Goal: Check status: Check status

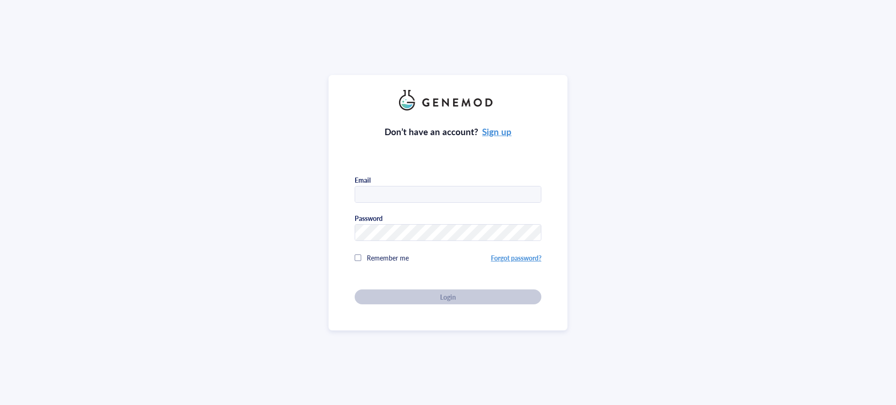
type input "[PERSON_NAME][EMAIL_ADDRESS][DOMAIN_NAME]"
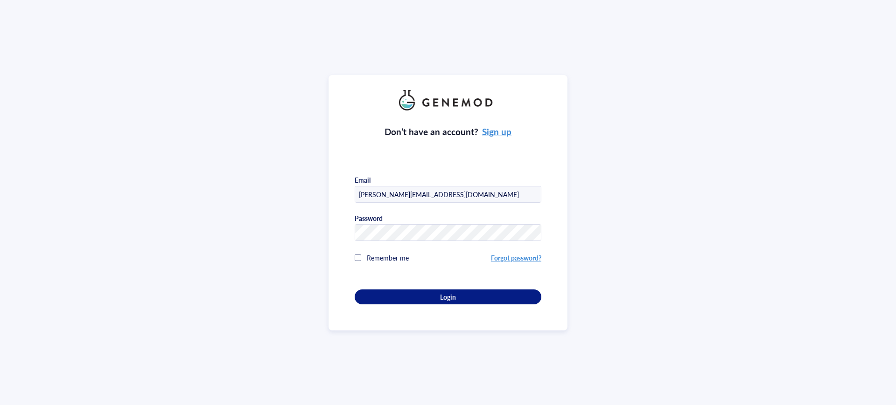
click at [351, 254] on div "Don’t have an account? Sign up Email [PERSON_NAME][EMAIL_ADDRESS][DOMAIN_NAME] …" at bounding box center [447, 203] width 239 height 256
click at [355, 256] on div at bounding box center [358, 258] width 7 height 7
click at [391, 296] on div "Login" at bounding box center [448, 297] width 157 height 8
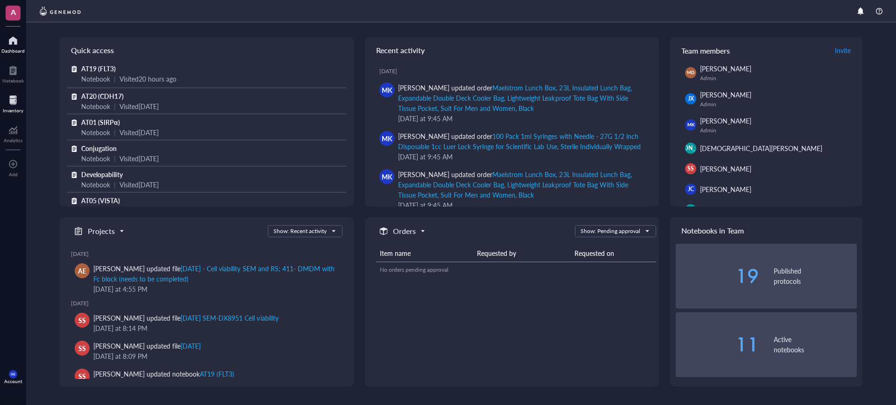
click at [11, 100] on div at bounding box center [13, 100] width 21 height 15
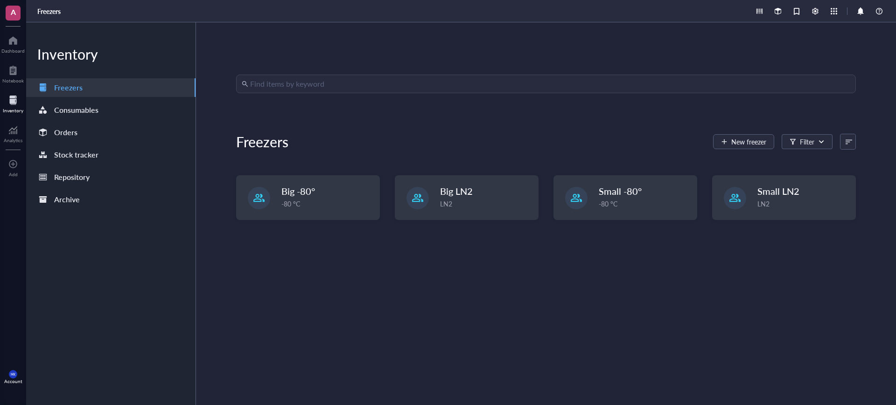
click at [78, 121] on div "Inventory Freezers Consumables Orders Stock tracker Repository Archive" at bounding box center [111, 213] width 170 height 383
click at [80, 128] on div "Orders" at bounding box center [110, 132] width 169 height 19
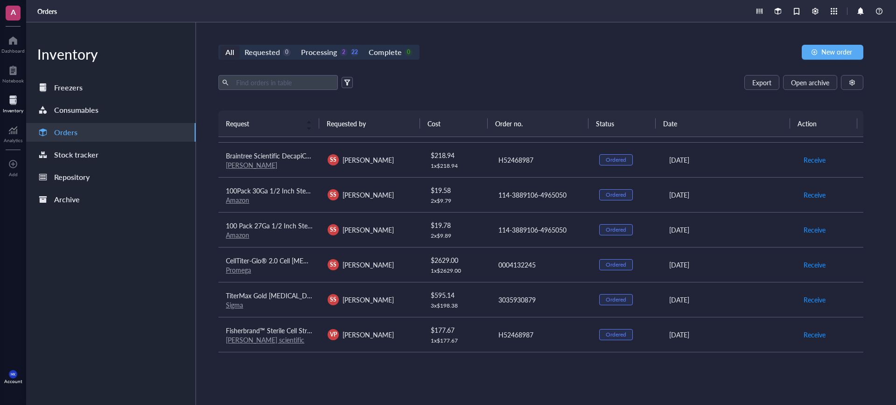
scroll to position [95, 0]
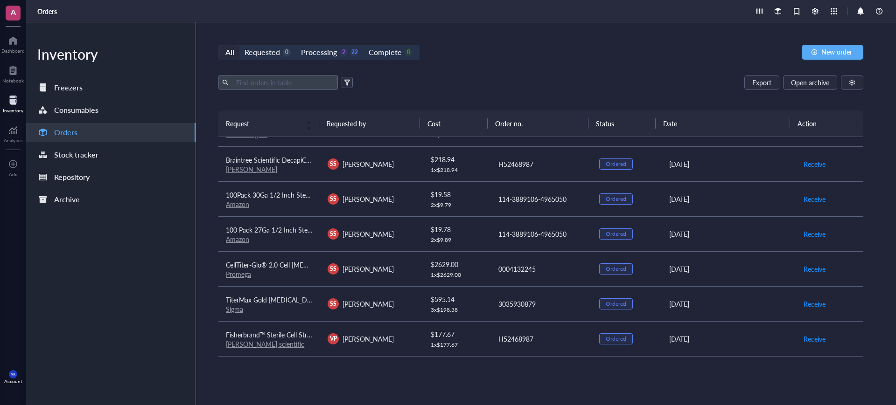
click at [233, 171] on link "[PERSON_NAME]" at bounding box center [251, 169] width 51 height 9
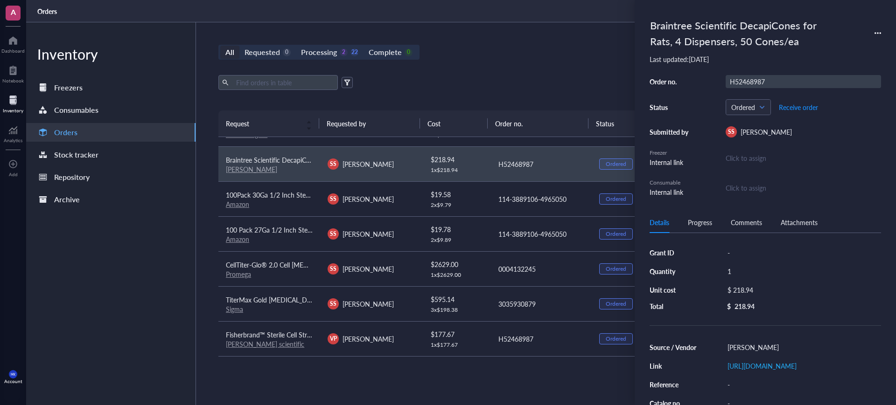
click at [755, 81] on div "H52468987" at bounding box center [803, 81] width 155 height 13
